Goal: Task Accomplishment & Management: Use online tool/utility

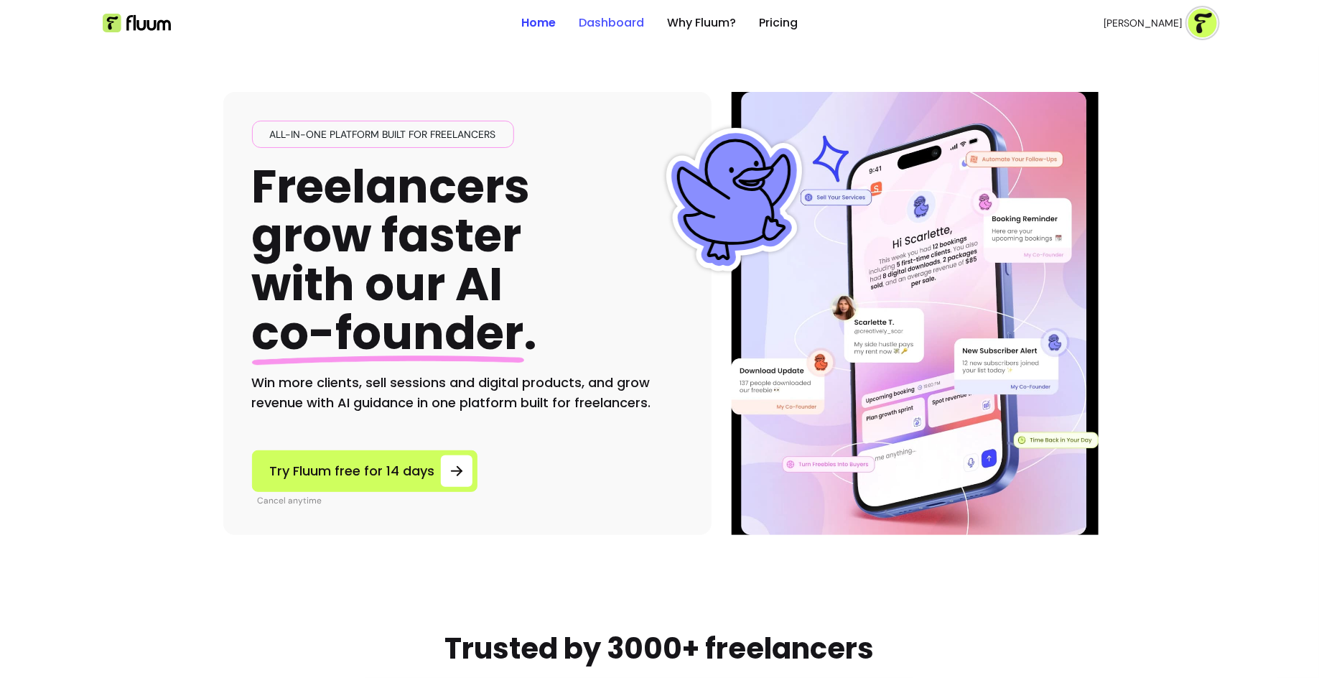
click at [608, 22] on link "Dashboard" at bounding box center [611, 22] width 65 height 17
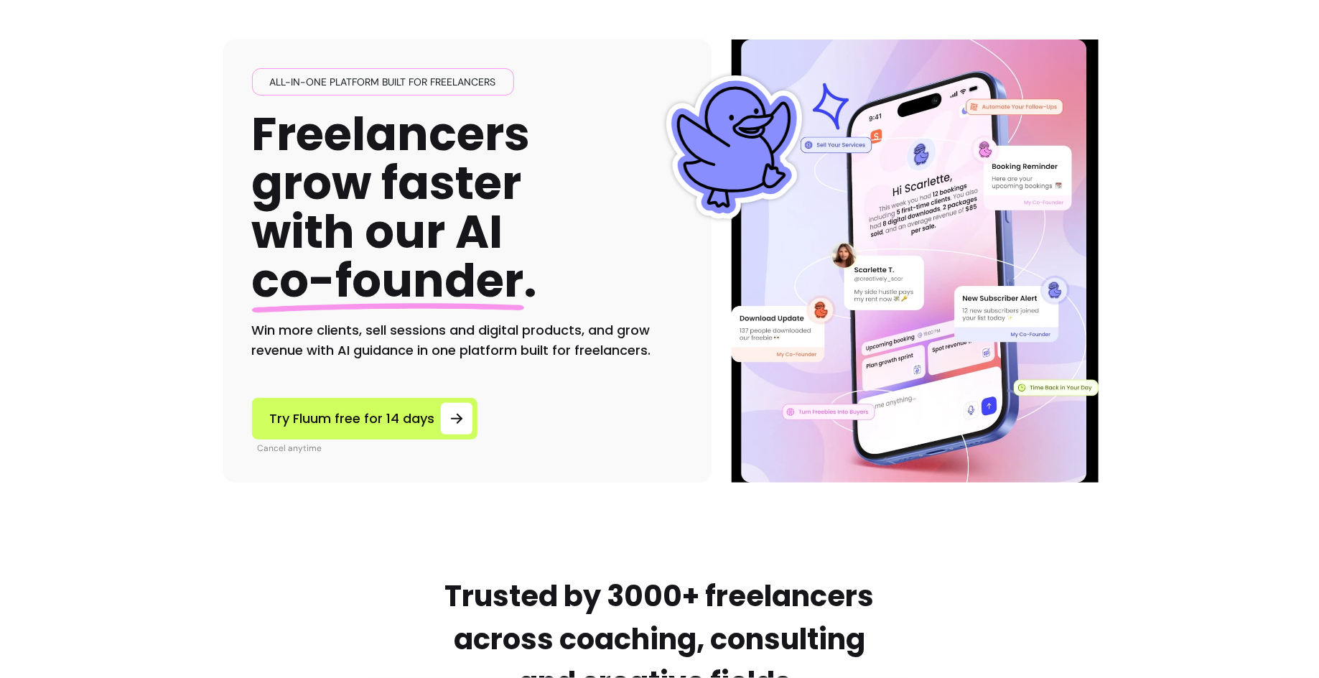
scroll to position [56, 0]
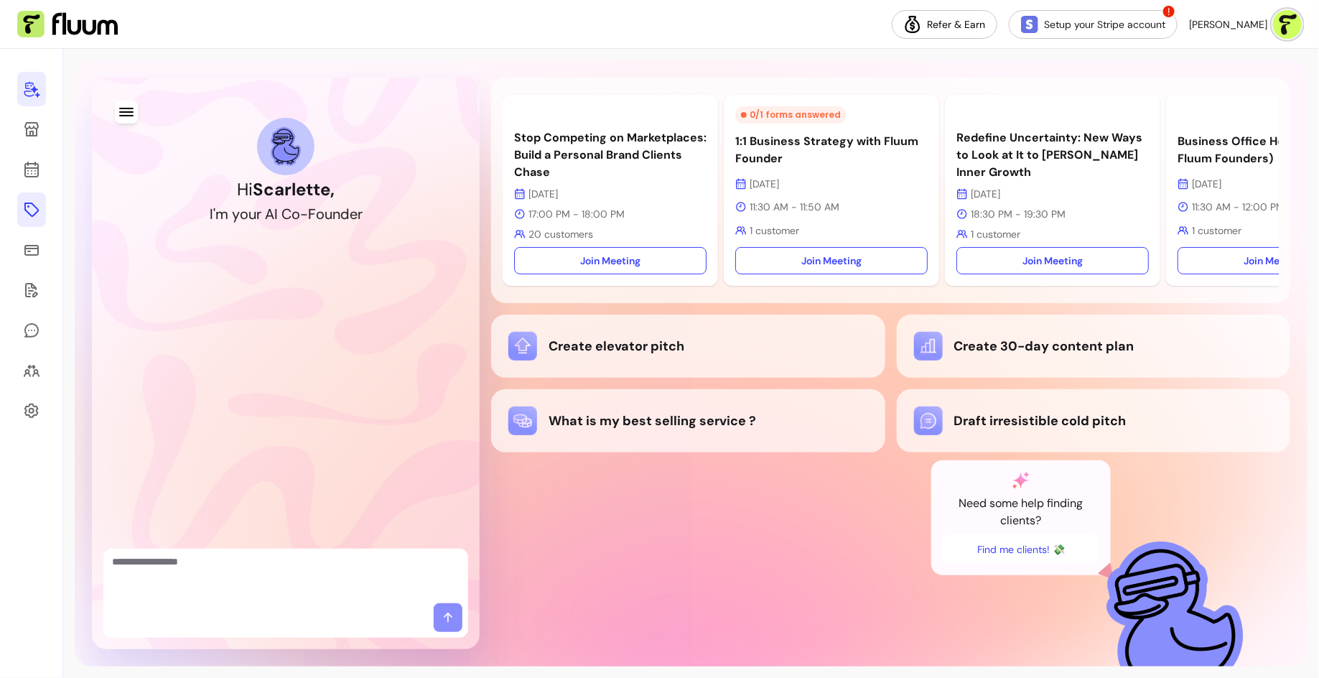
click at [32, 222] on link at bounding box center [31, 209] width 29 height 34
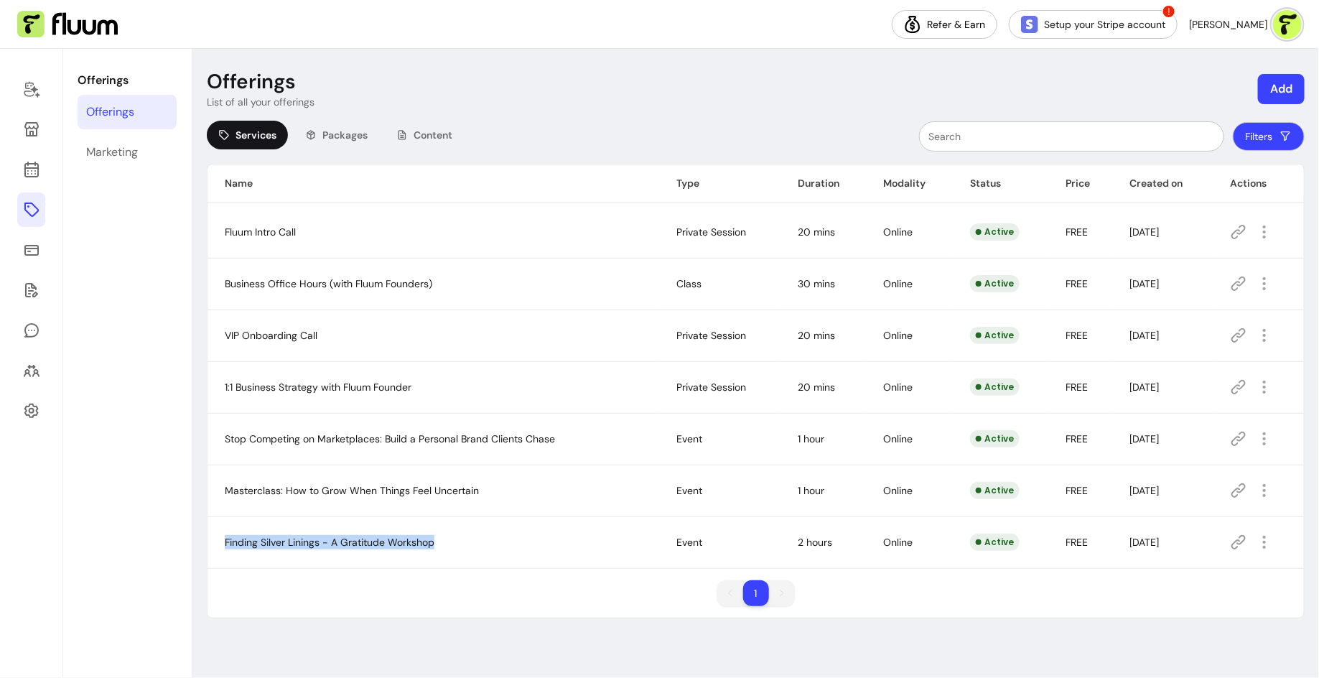
drag, startPoint x: 466, startPoint y: 539, endPoint x: 434, endPoint y: 541, distance: 32.4
click at [434, 517] on td "Finding Silver Linings - A Gratitude Workshop" at bounding box center [434, 542] width 452 height 52
copy span "Finding Silver Linings - A Gratitude Workshop"
click at [369, 517] on span "Finding Silver Linings - A Gratitude Workshop" at bounding box center [330, 542] width 210 height 13
click at [1055, 517] on icon at bounding box center [1238, 542] width 17 height 17
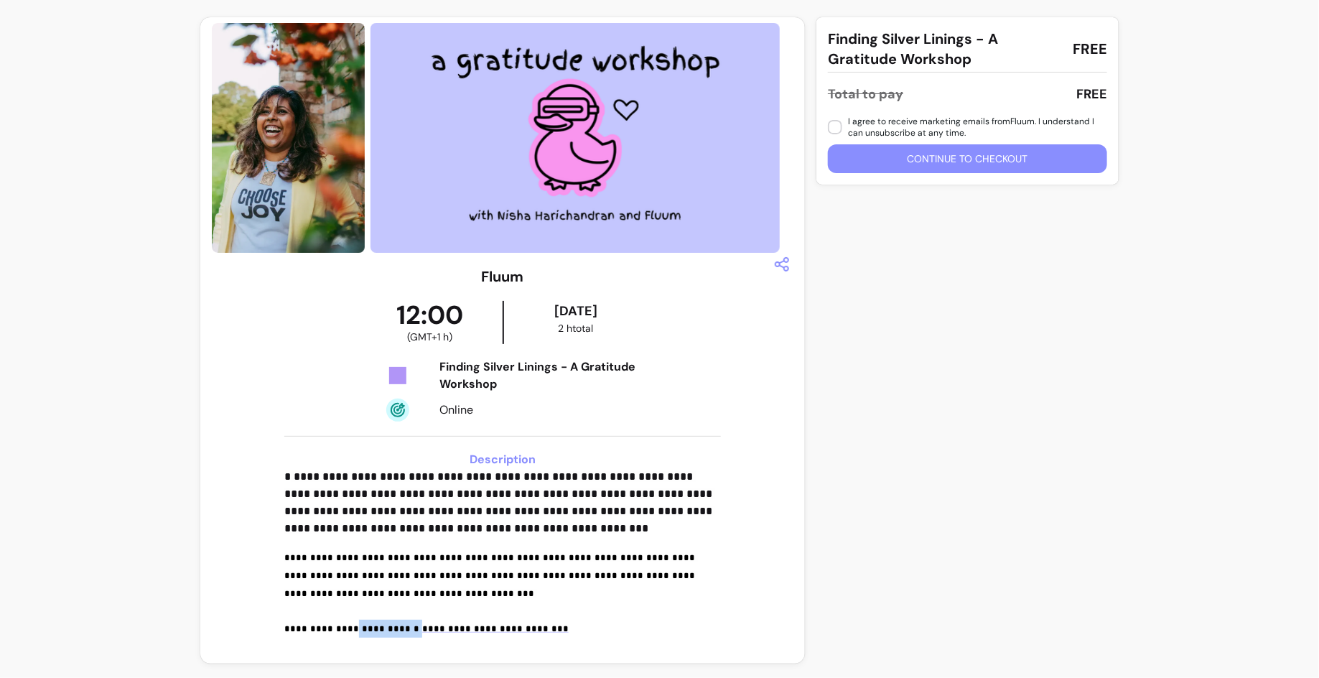
drag, startPoint x: 350, startPoint y: 626, endPoint x: 410, endPoint y: 628, distance: 59.6
click at [411, 628] on span "**********" at bounding box center [353, 628] width 138 height 9
copy span "**********"
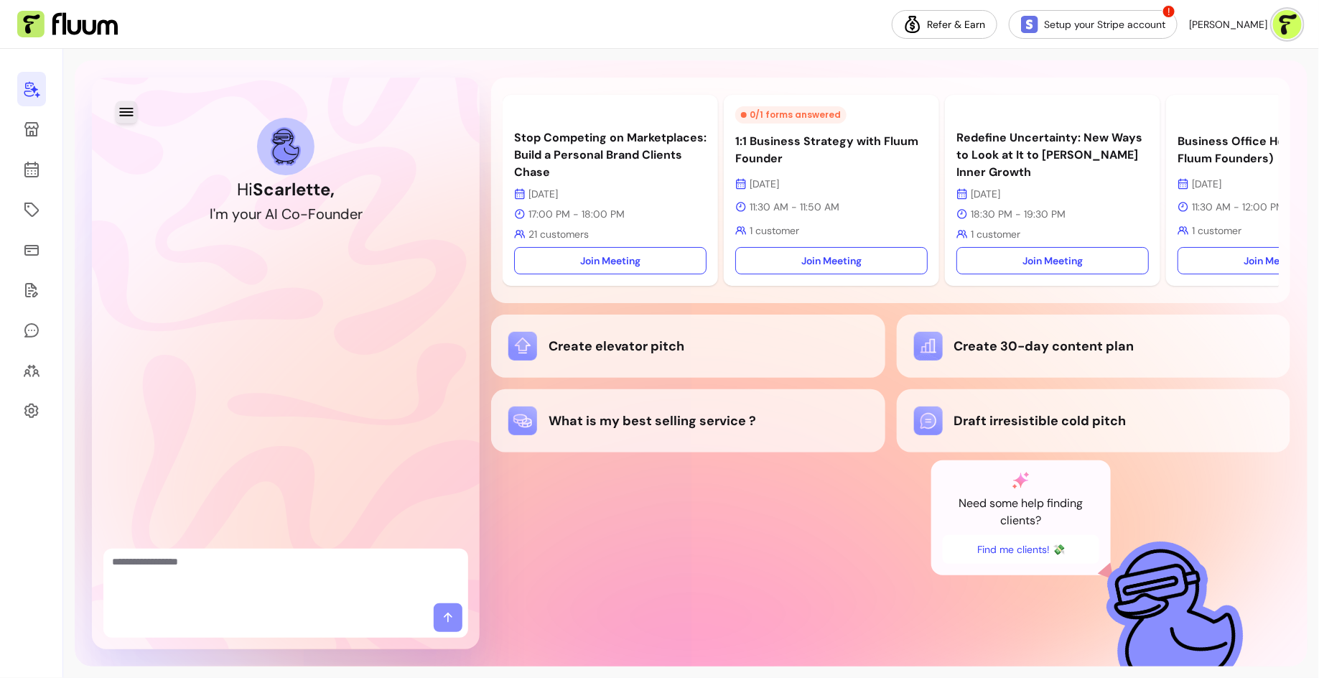
click at [118, 121] on button "button" at bounding box center [126, 112] width 22 height 22
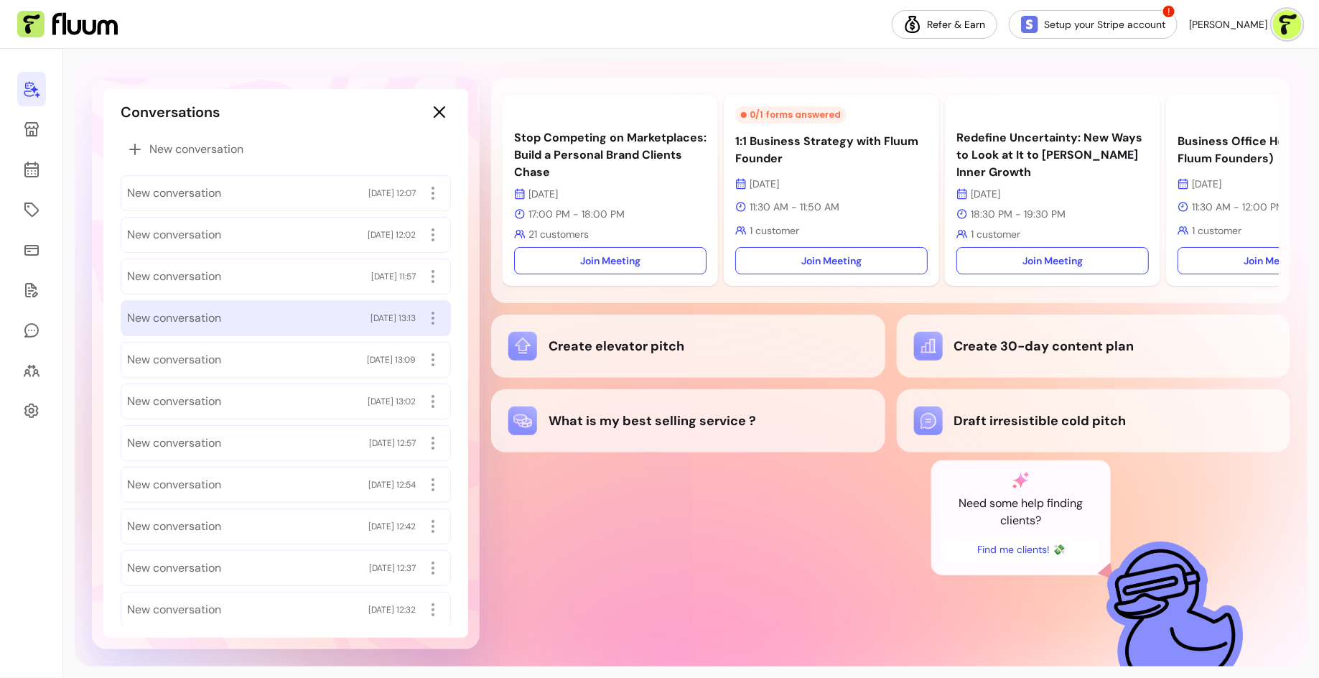
click at [226, 307] on div "New conversation [DATE] 13:13" at bounding box center [285, 318] width 317 height 23
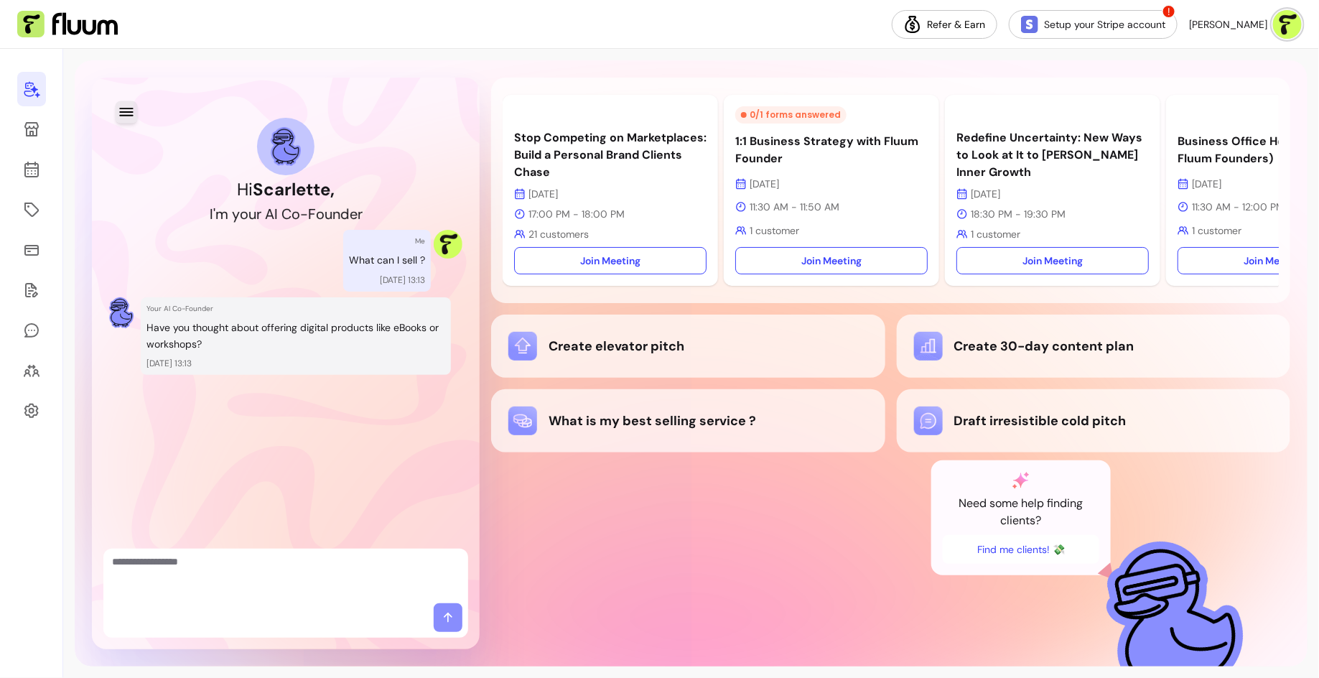
click at [123, 113] on icon "button" at bounding box center [126, 111] width 17 height 17
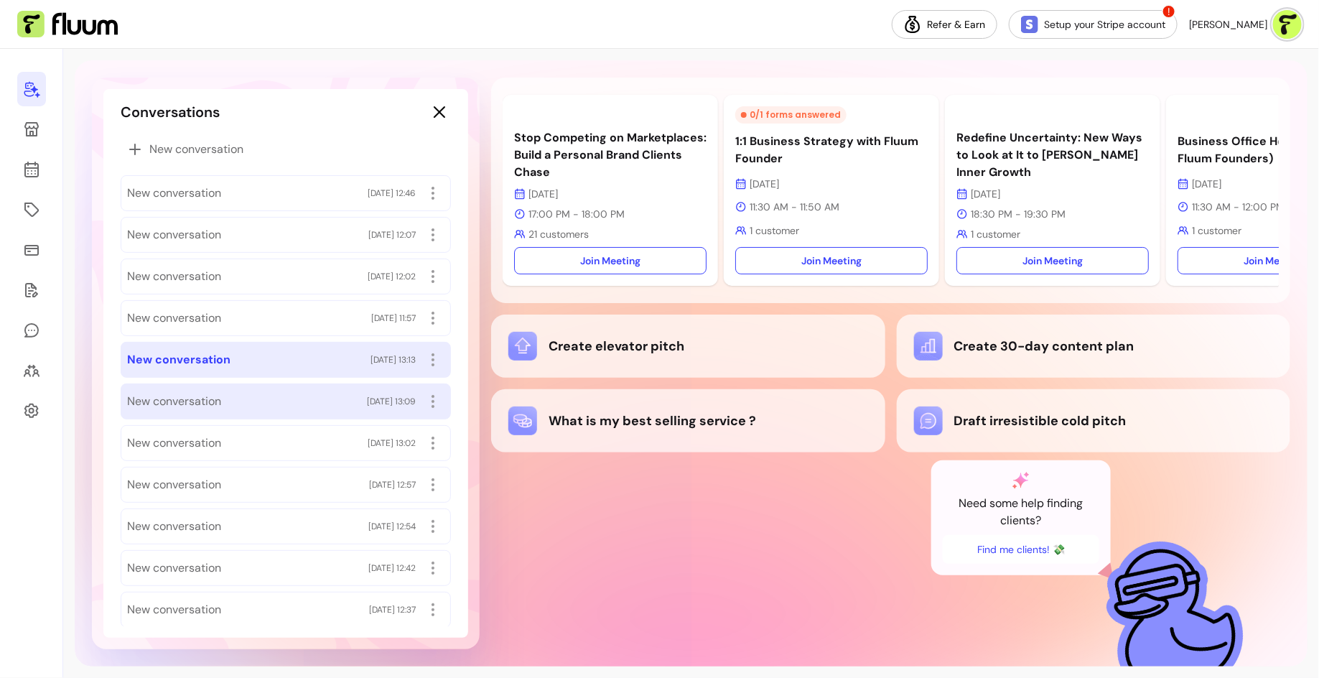
click at [300, 401] on div "New conversation [DATE] 13:09" at bounding box center [285, 401] width 317 height 23
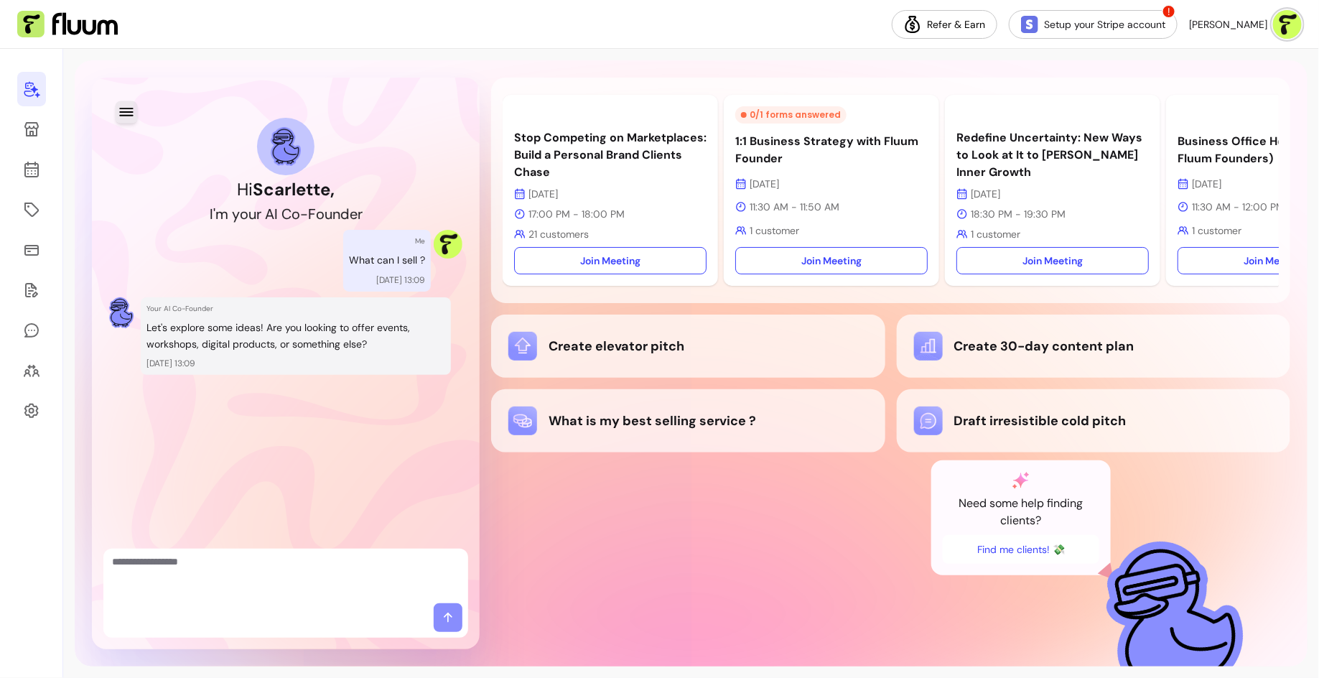
click at [126, 119] on icon "button" at bounding box center [126, 111] width 17 height 17
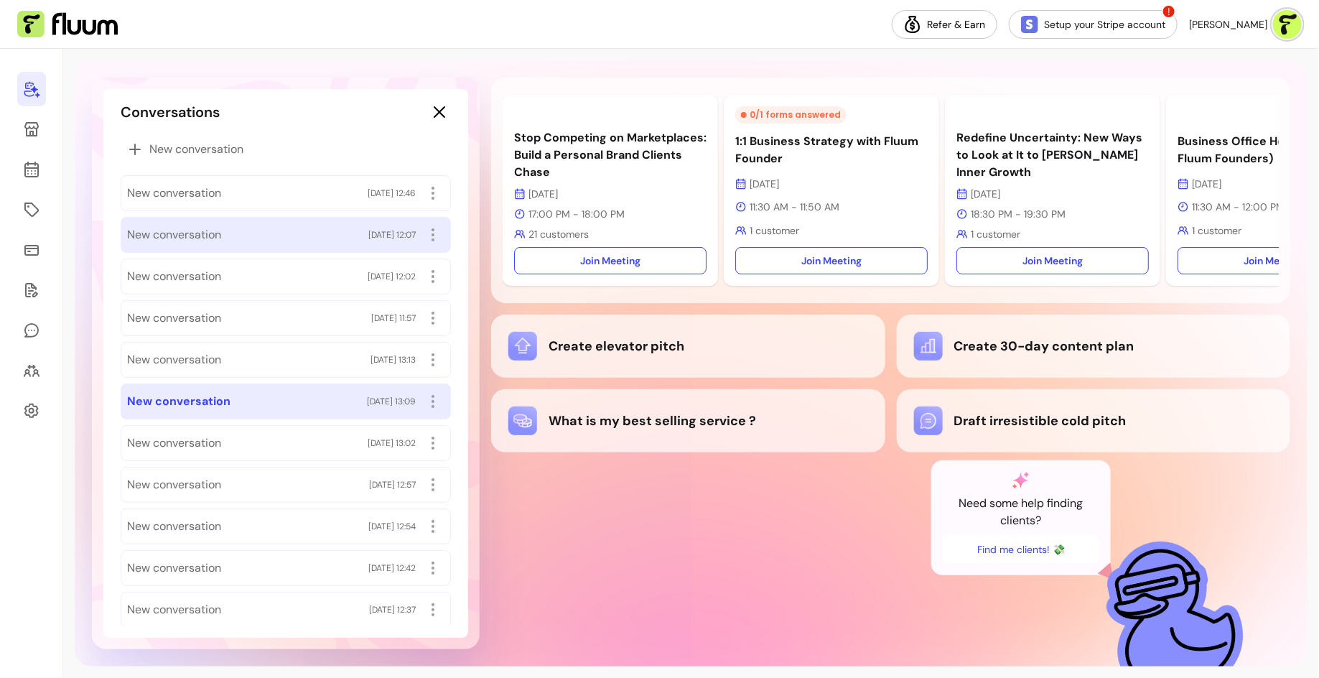
click at [340, 234] on div "New conversation [DATE] 12:07" at bounding box center [285, 234] width 317 height 23
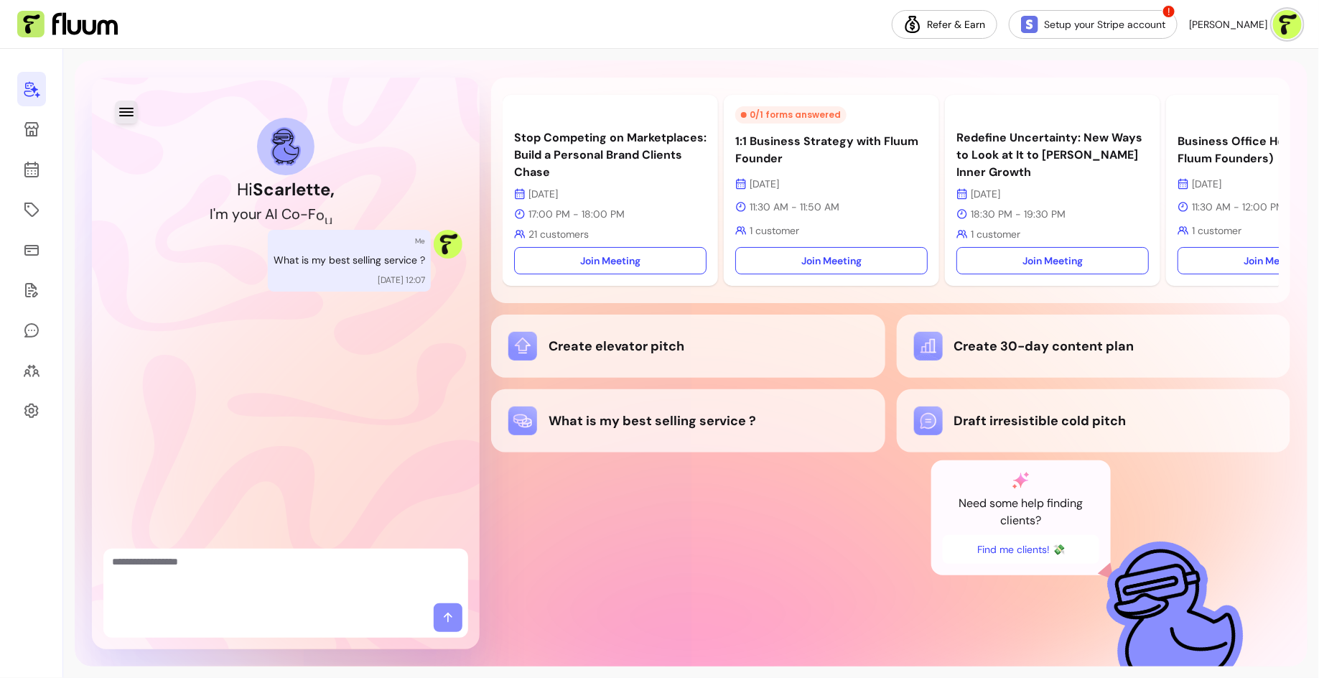
click at [124, 111] on icon "button" at bounding box center [126, 112] width 14 height 9
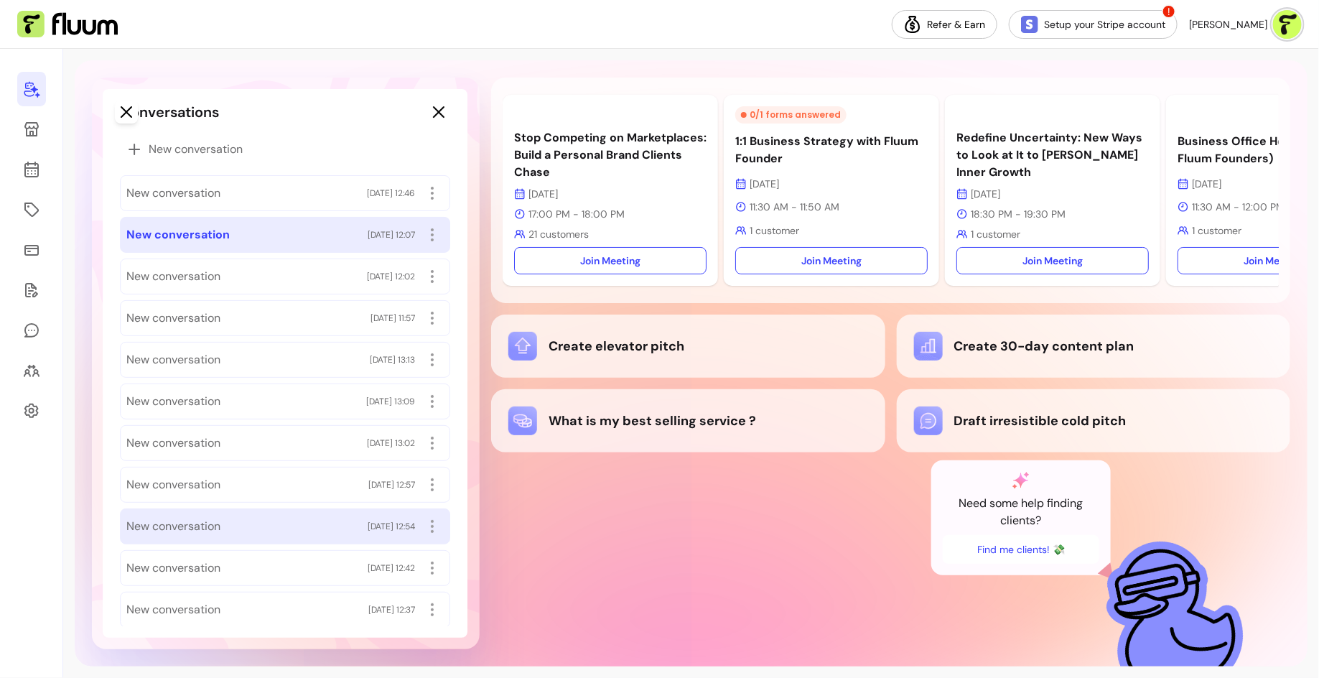
click at [320, 516] on div "New conversation [DATE] 12:54" at bounding box center [284, 526] width 317 height 23
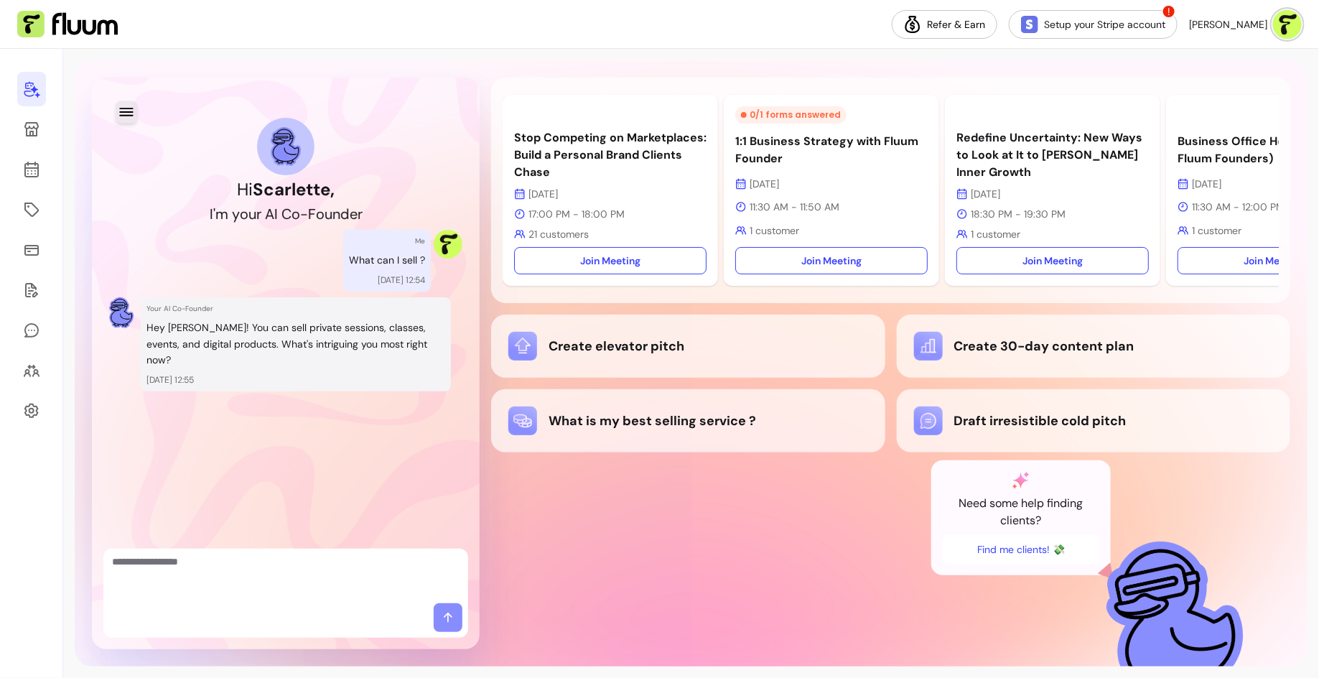
click at [124, 111] on icon "button" at bounding box center [126, 111] width 17 height 17
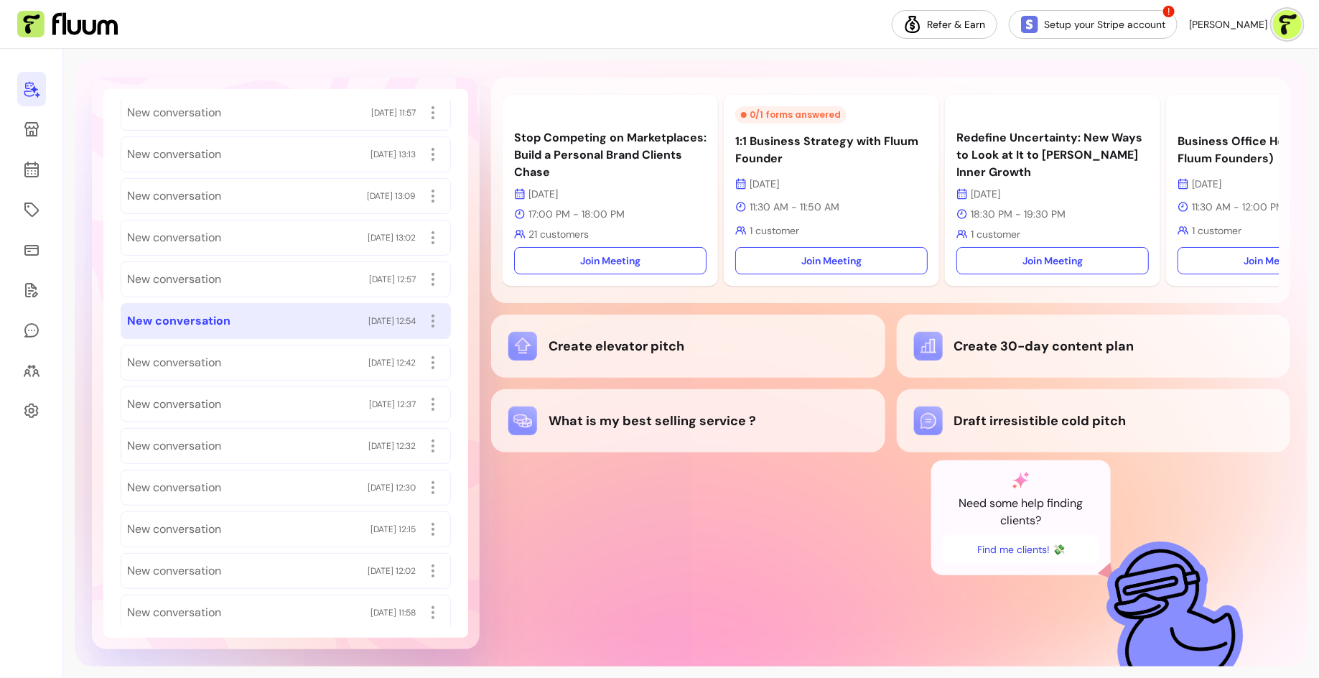
scroll to position [292, 0]
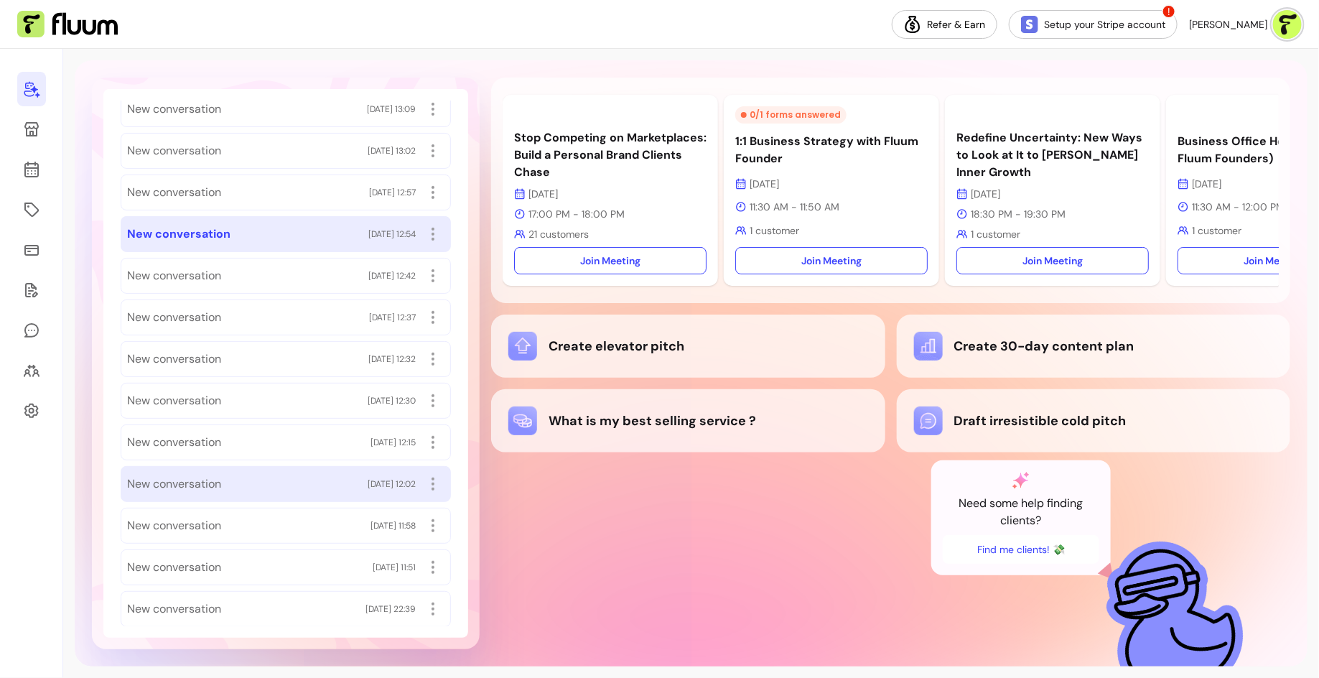
click at [260, 473] on div "New conversation [DATE] 12:02" at bounding box center [285, 484] width 317 height 23
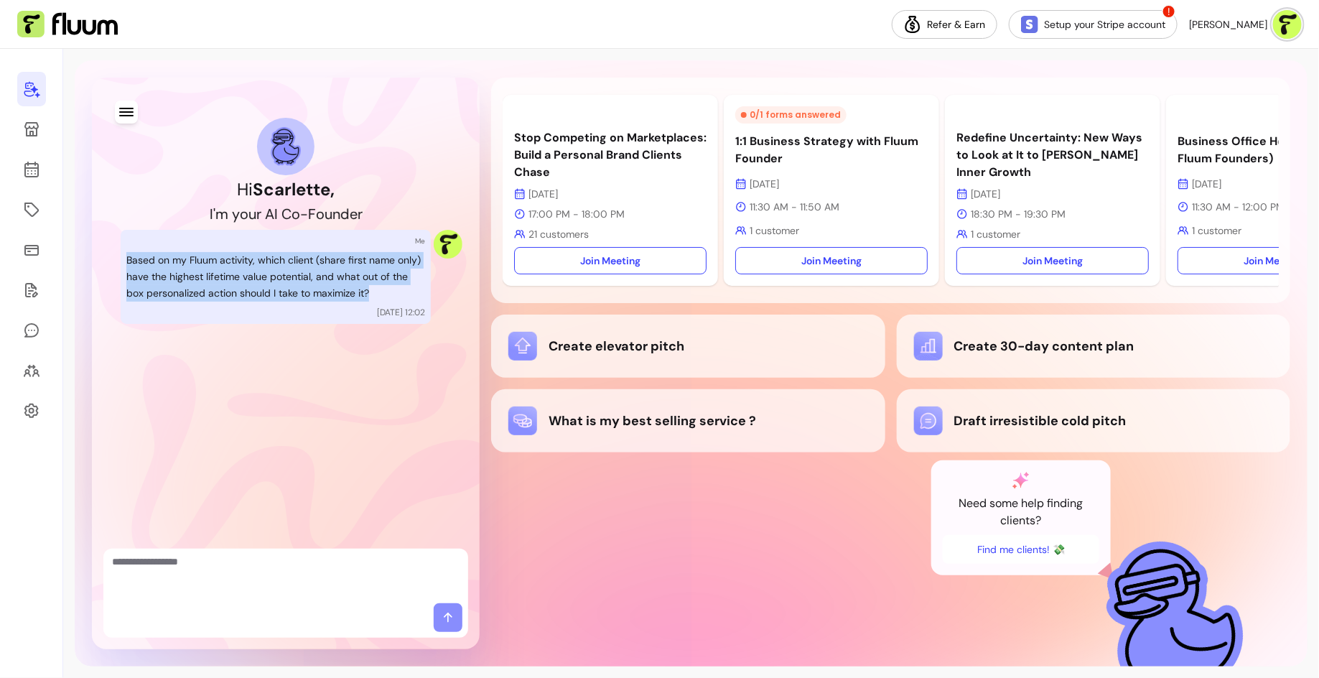
drag, startPoint x: 124, startPoint y: 256, endPoint x: 376, endPoint y: 295, distance: 255.1
click at [376, 296] on div "Me Based on my Fluum activity, which client (share first name only) have the hi…" at bounding box center [276, 277] width 310 height 94
copy p "Based on my Fluum activity, which client (share first name only) have the highe…"
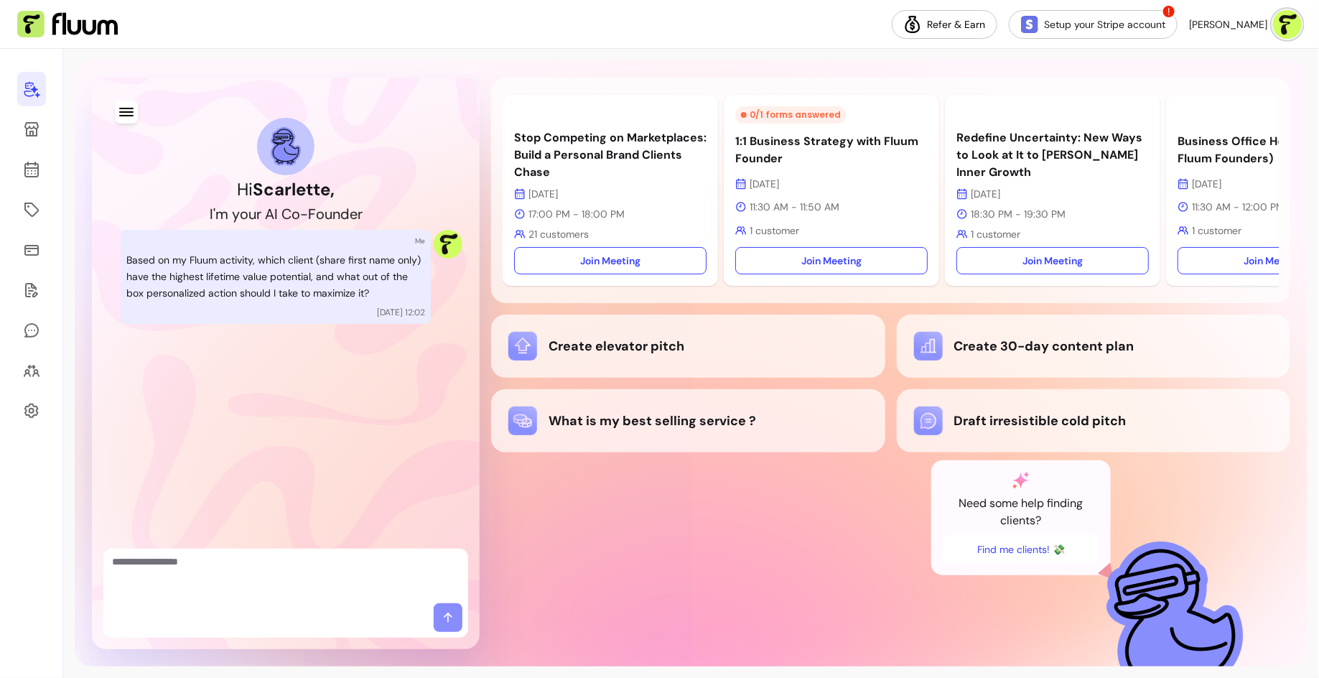
click at [358, 375] on div "Hi [PERSON_NAME] , I ' m y o u r A I C o - F o u n d e r Me Based on my Fluum a…" at bounding box center [285, 363] width 365 height 549
